Goal: Obtain resource: Obtain resource

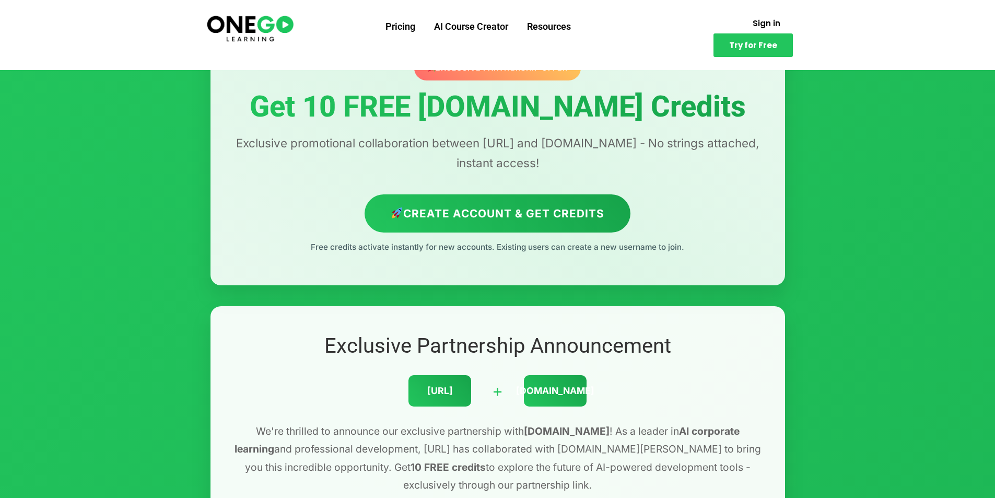
drag, startPoint x: 263, startPoint y: 99, endPoint x: 592, endPoint y: 169, distance: 337.0
click at [592, 169] on div "Exclusive Partnership Offer Get 10 FREE [DOMAIN_NAME] Credits Exclusive promoti…" at bounding box center [498, 155] width 575 height 260
click at [592, 169] on p "Exclusive promotional collaboration between [URL] and [DOMAIN_NAME] - No string…" at bounding box center [497, 153] width 533 height 40
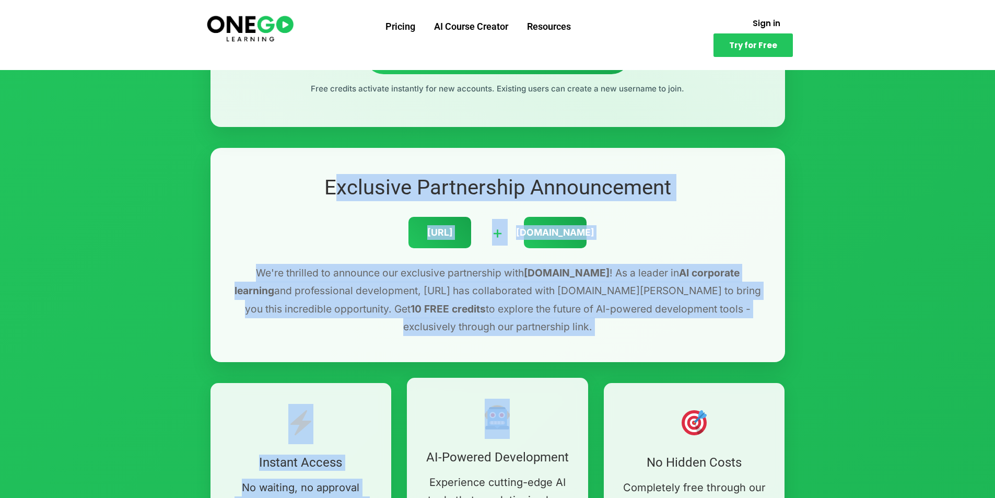
drag, startPoint x: 326, startPoint y: 177, endPoint x: 489, endPoint y: 462, distance: 328.5
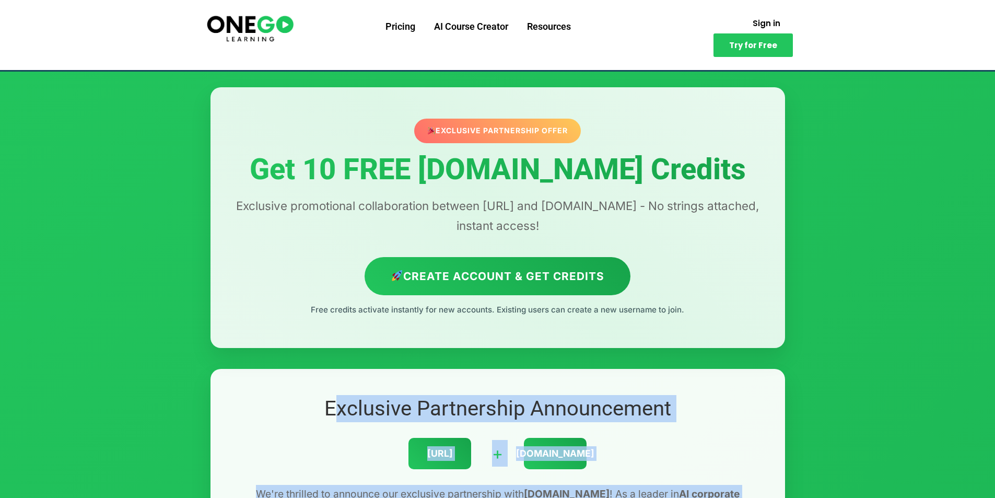
scroll to position [23, 0]
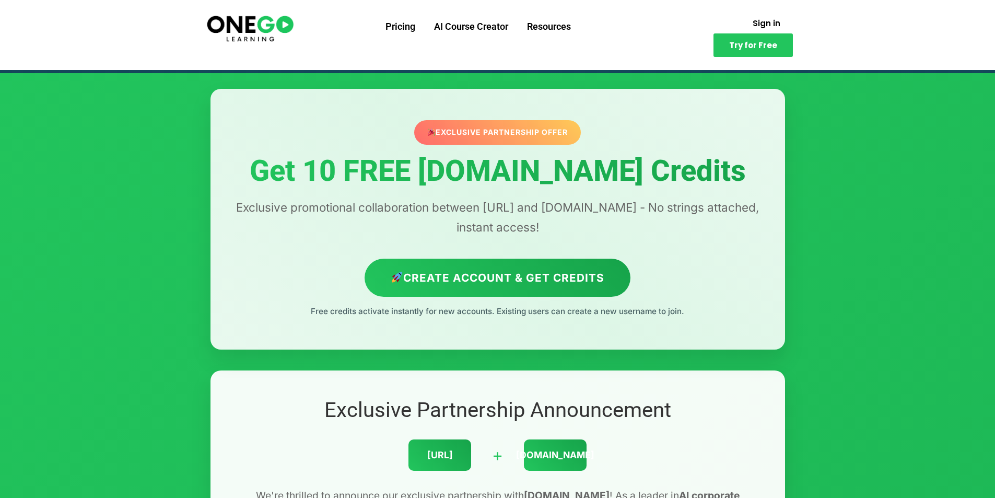
click at [462, 222] on p "Exclusive promotional collaboration between [URL] and [DOMAIN_NAME] - No string…" at bounding box center [497, 217] width 533 height 40
drag, startPoint x: 241, startPoint y: 149, endPoint x: 705, endPoint y: 231, distance: 470.7
click at [705, 231] on div "Exclusive Partnership Offer Get 10 FREE [DOMAIN_NAME] Credits Exclusive promoti…" at bounding box center [498, 219] width 575 height 260
click at [705, 231] on p "Exclusive promotional collaboration between [URL] and [DOMAIN_NAME] - No string…" at bounding box center [497, 217] width 533 height 40
drag, startPoint x: 705, startPoint y: 231, endPoint x: 187, endPoint y: 176, distance: 520.7
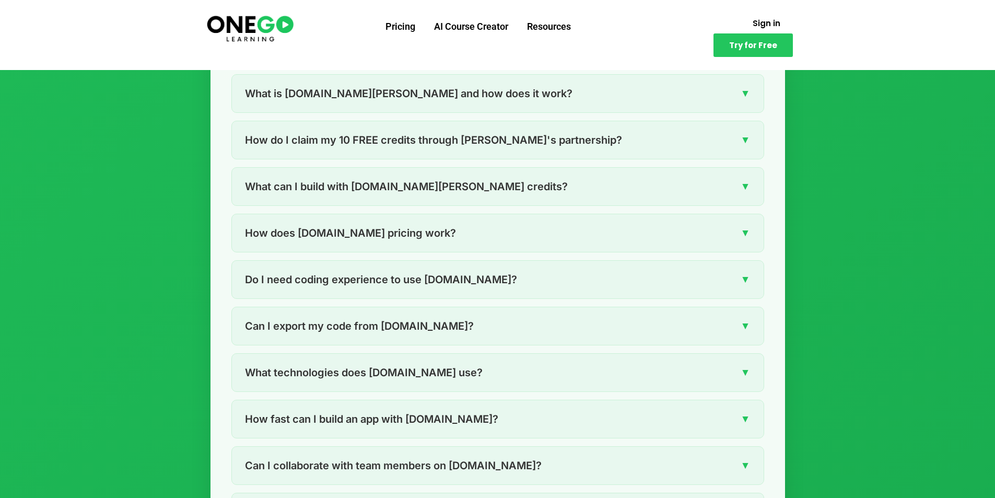
scroll to position [1467, 0]
